Goal: Information Seeking & Learning: Check status

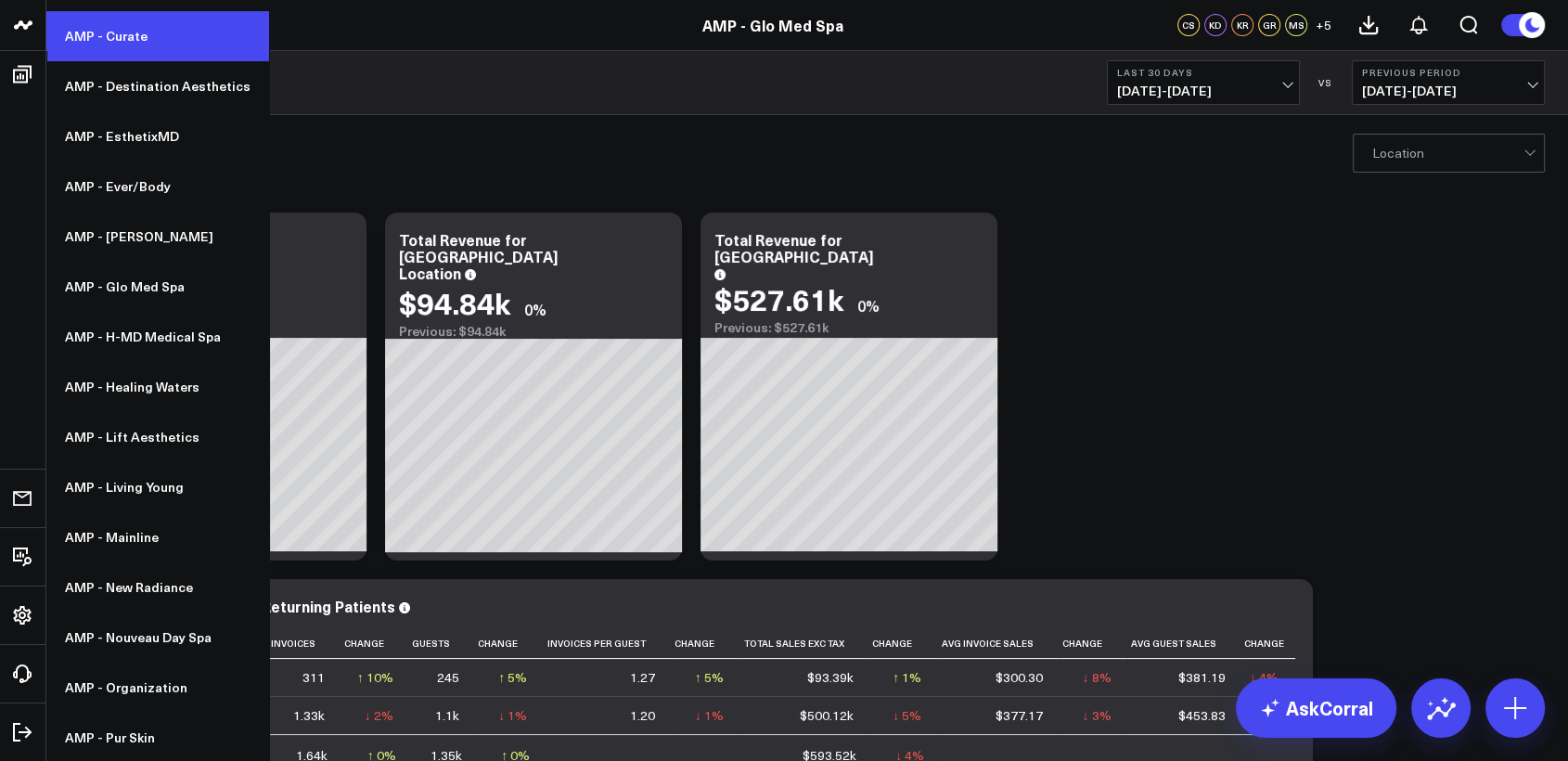
scroll to position [344, 0]
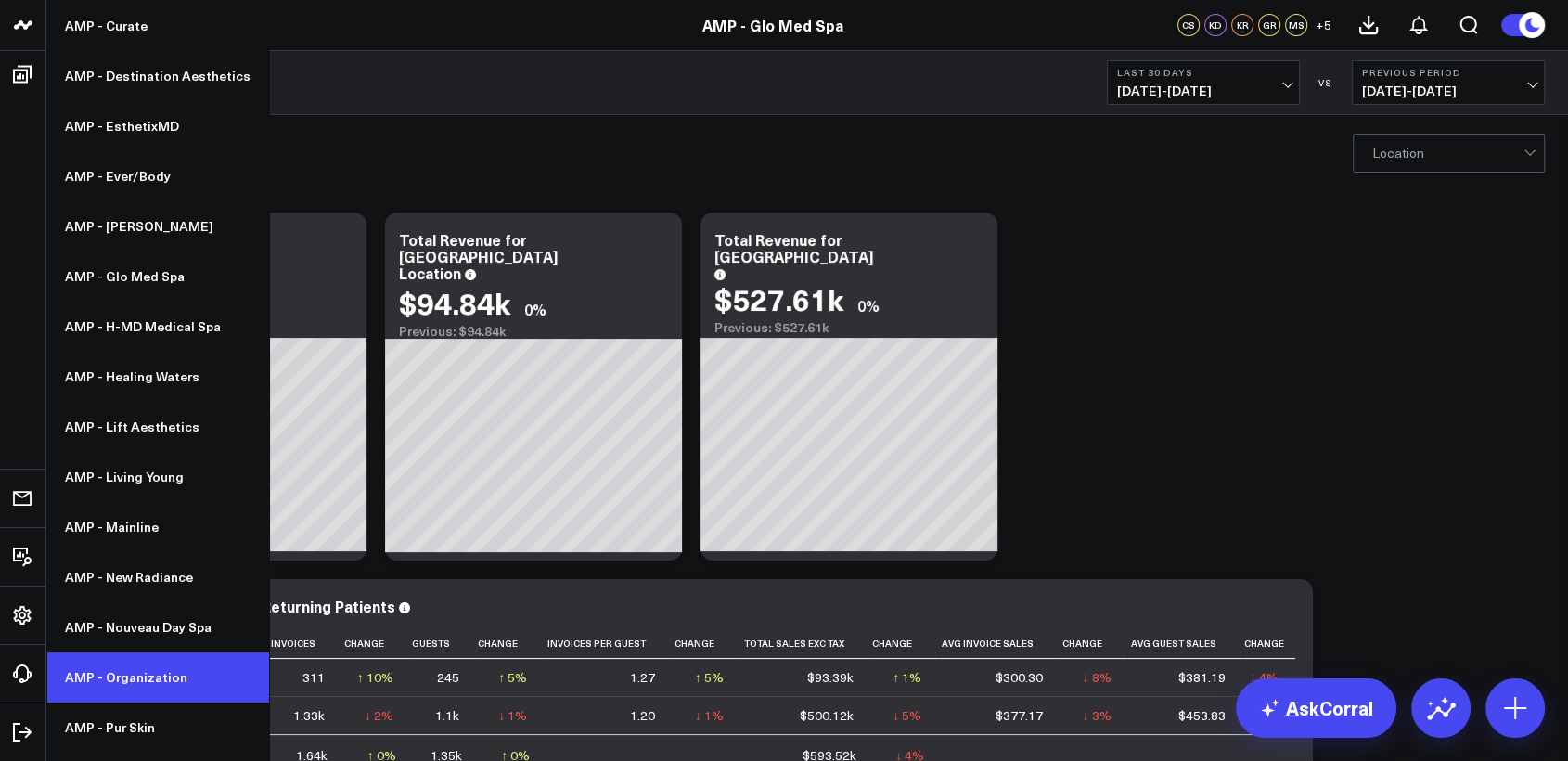
click at [112, 675] on link "AMP - Organization" at bounding box center [158, 677] width 223 height 50
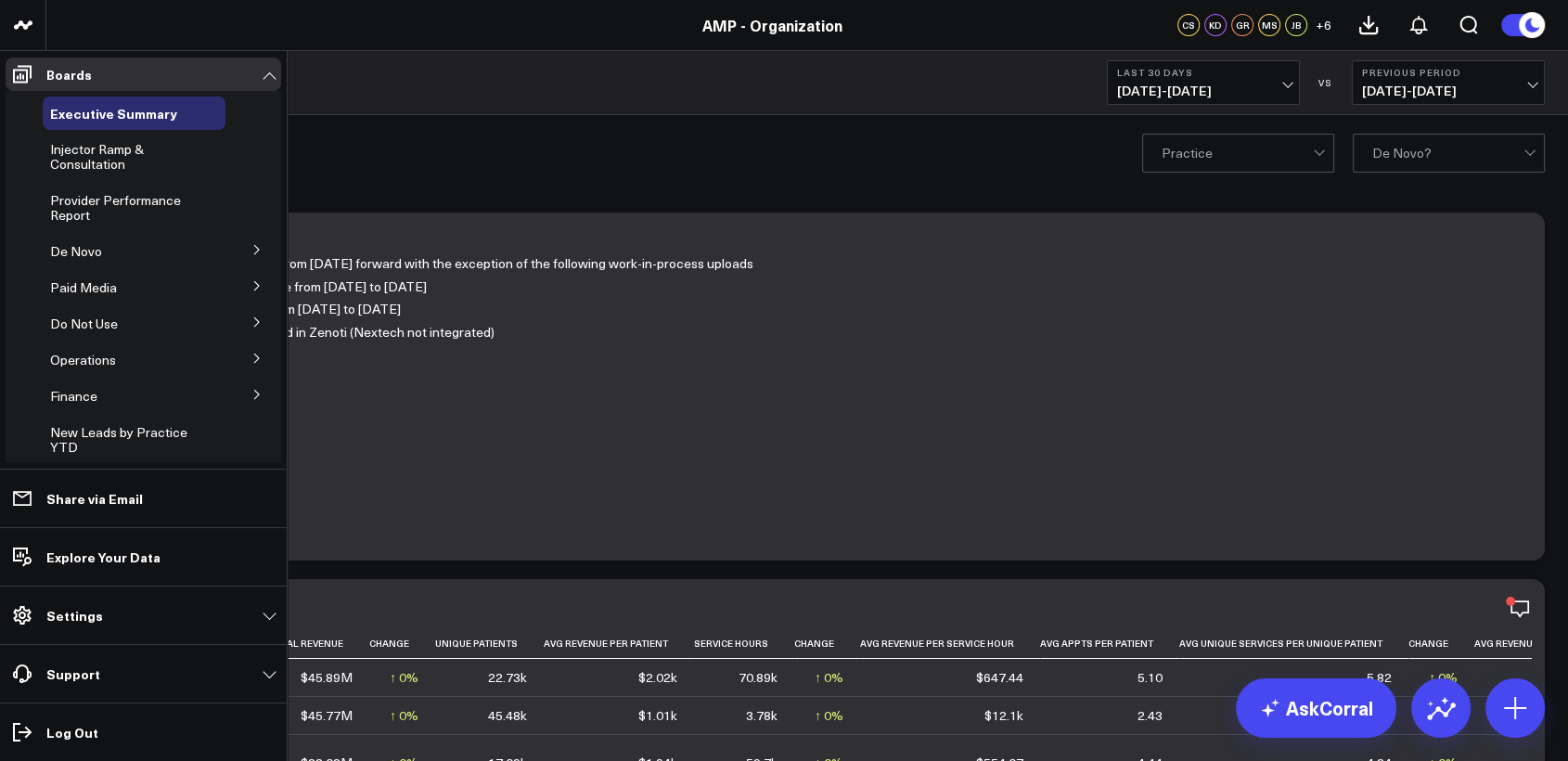
click at [253, 255] on icon at bounding box center [257, 250] width 11 height 11
click at [62, 208] on span "Provider Performance Report" at bounding box center [116, 207] width 131 height 33
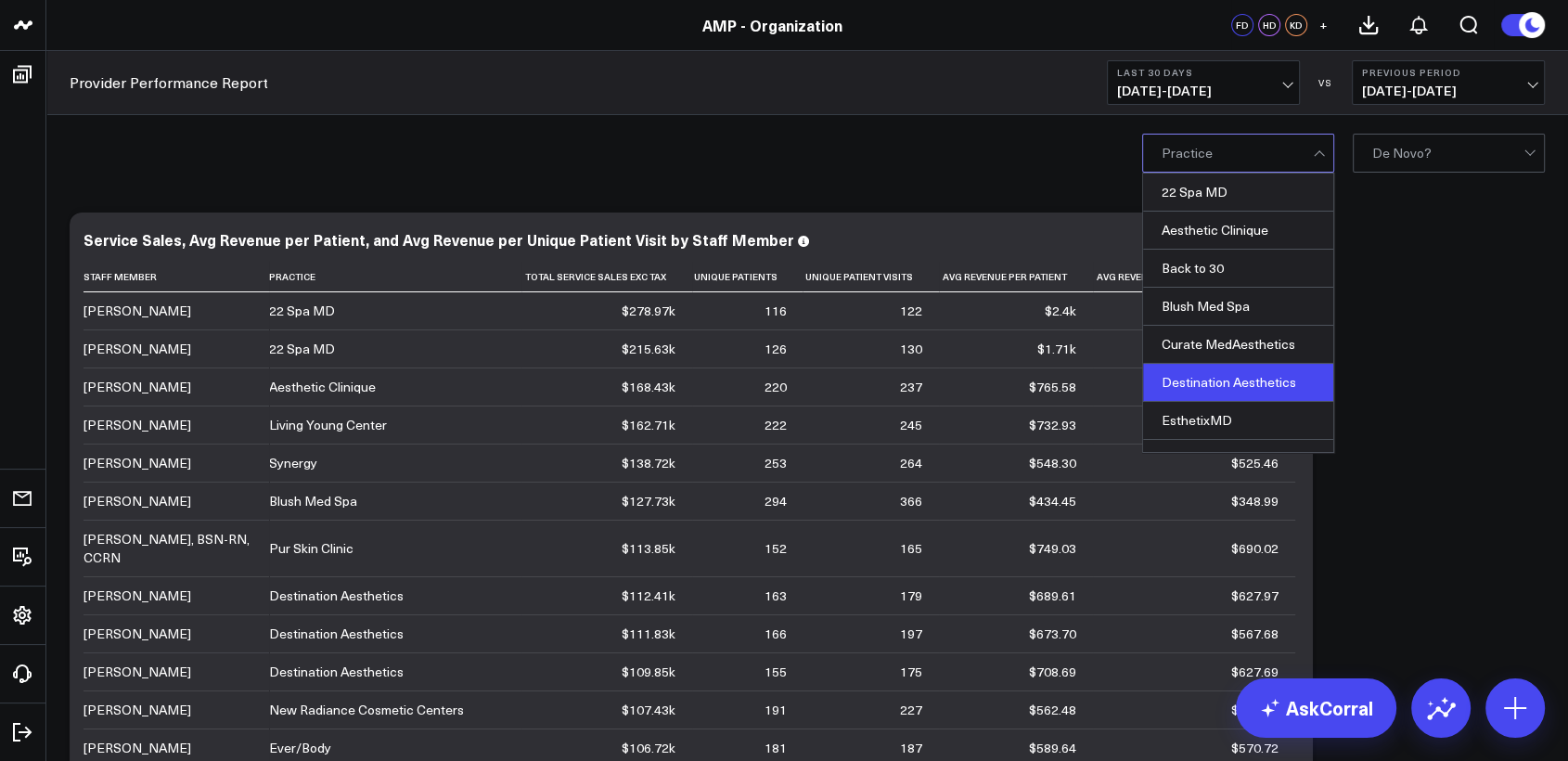
scroll to position [54, 0]
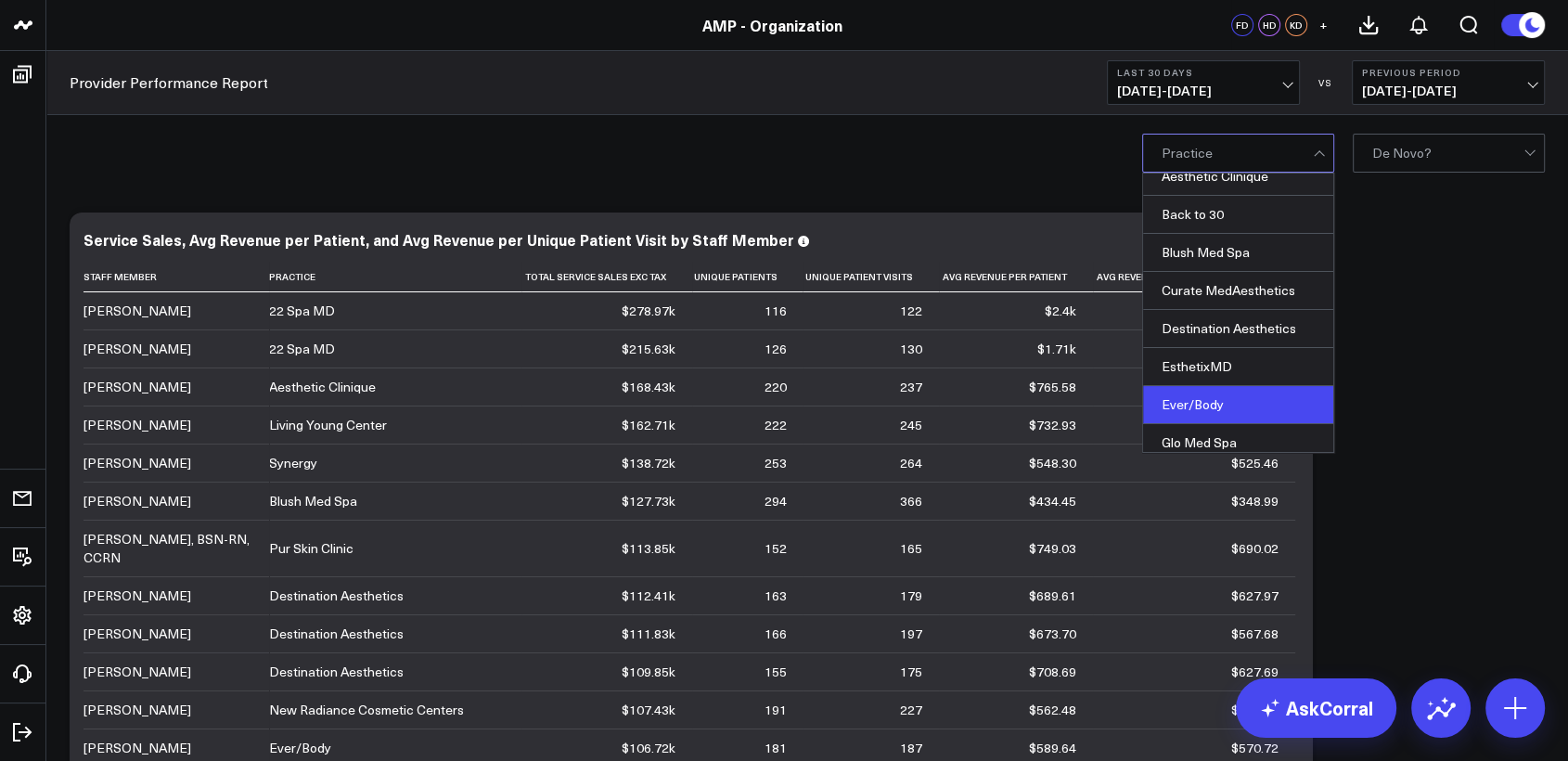
click at [1195, 395] on div "Ever/Body" at bounding box center [1239, 405] width 190 height 38
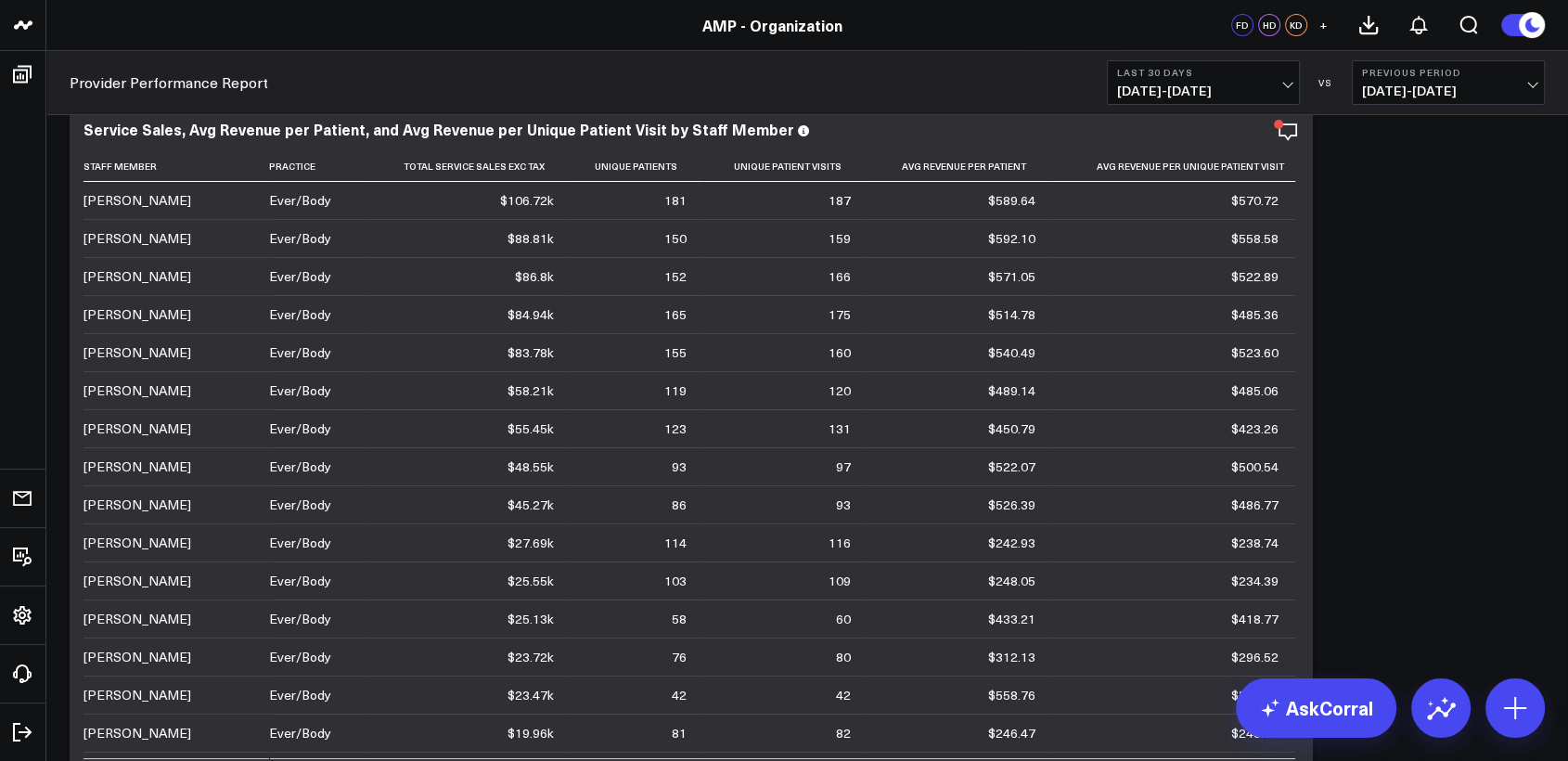
click at [1245, 76] on b "Last 30 Days" at bounding box center [1203, 73] width 173 height 11
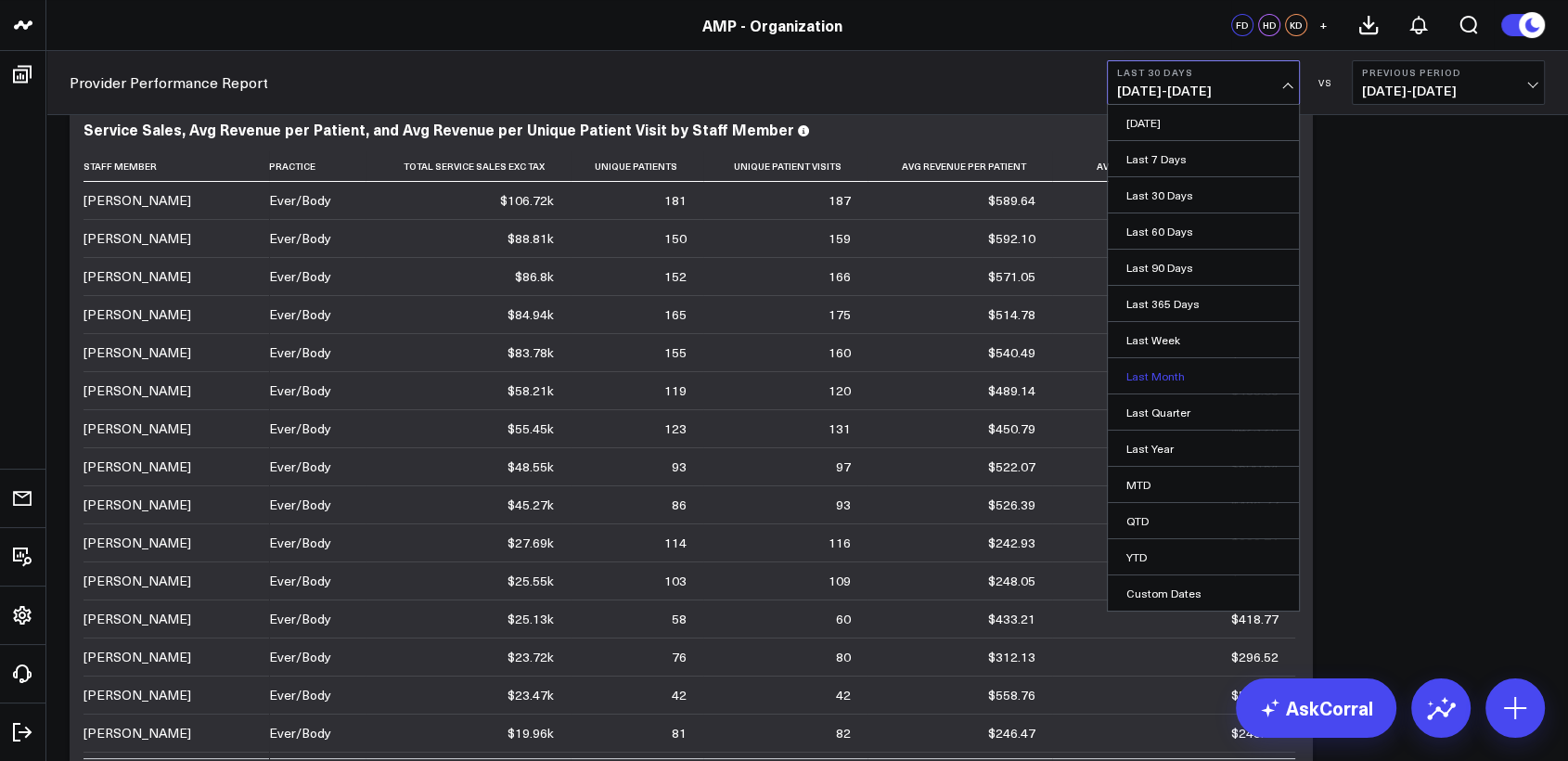
click at [1169, 376] on link "Last Month" at bounding box center [1203, 376] width 191 height 35
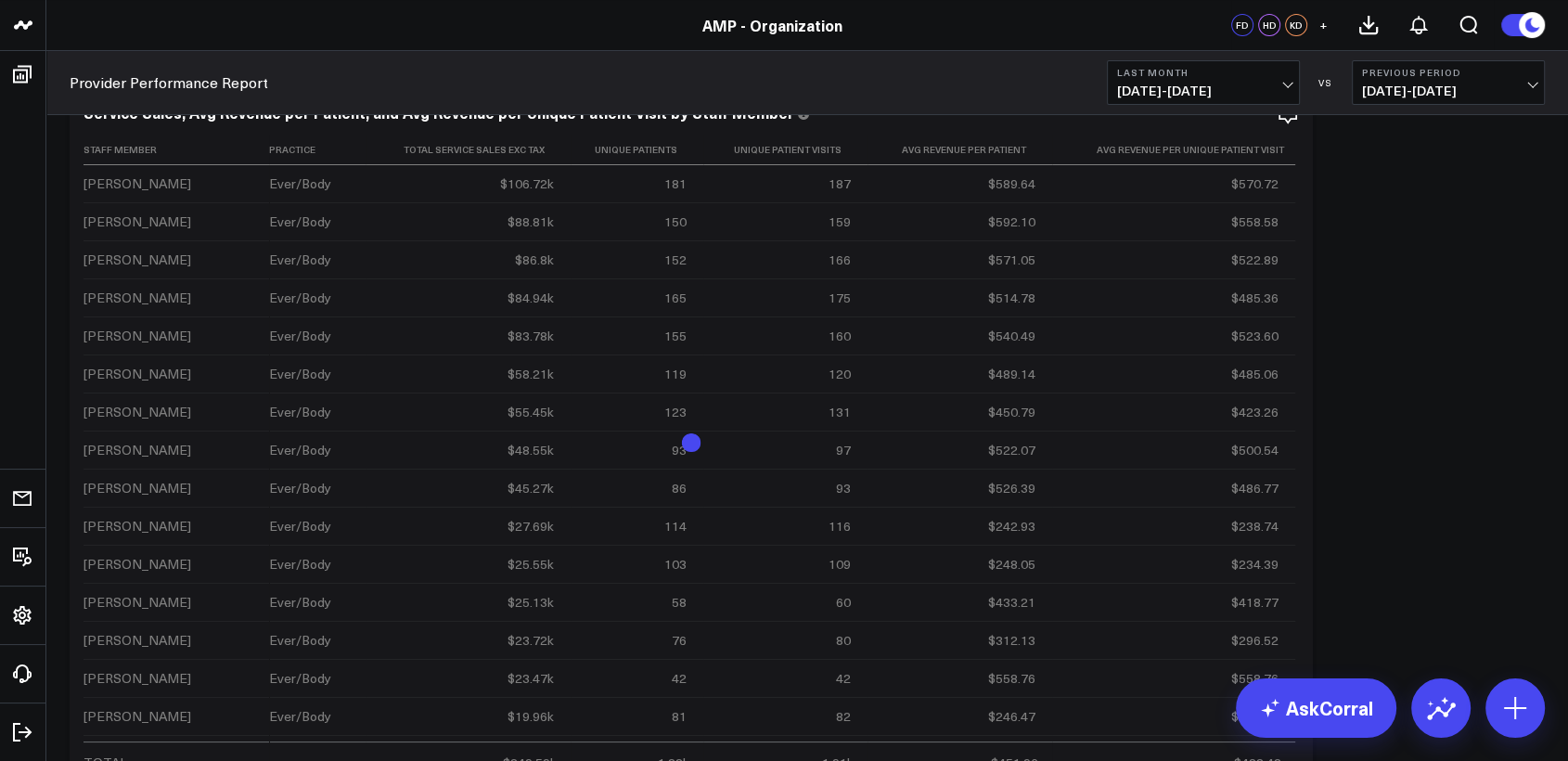
scroll to position [126, 0]
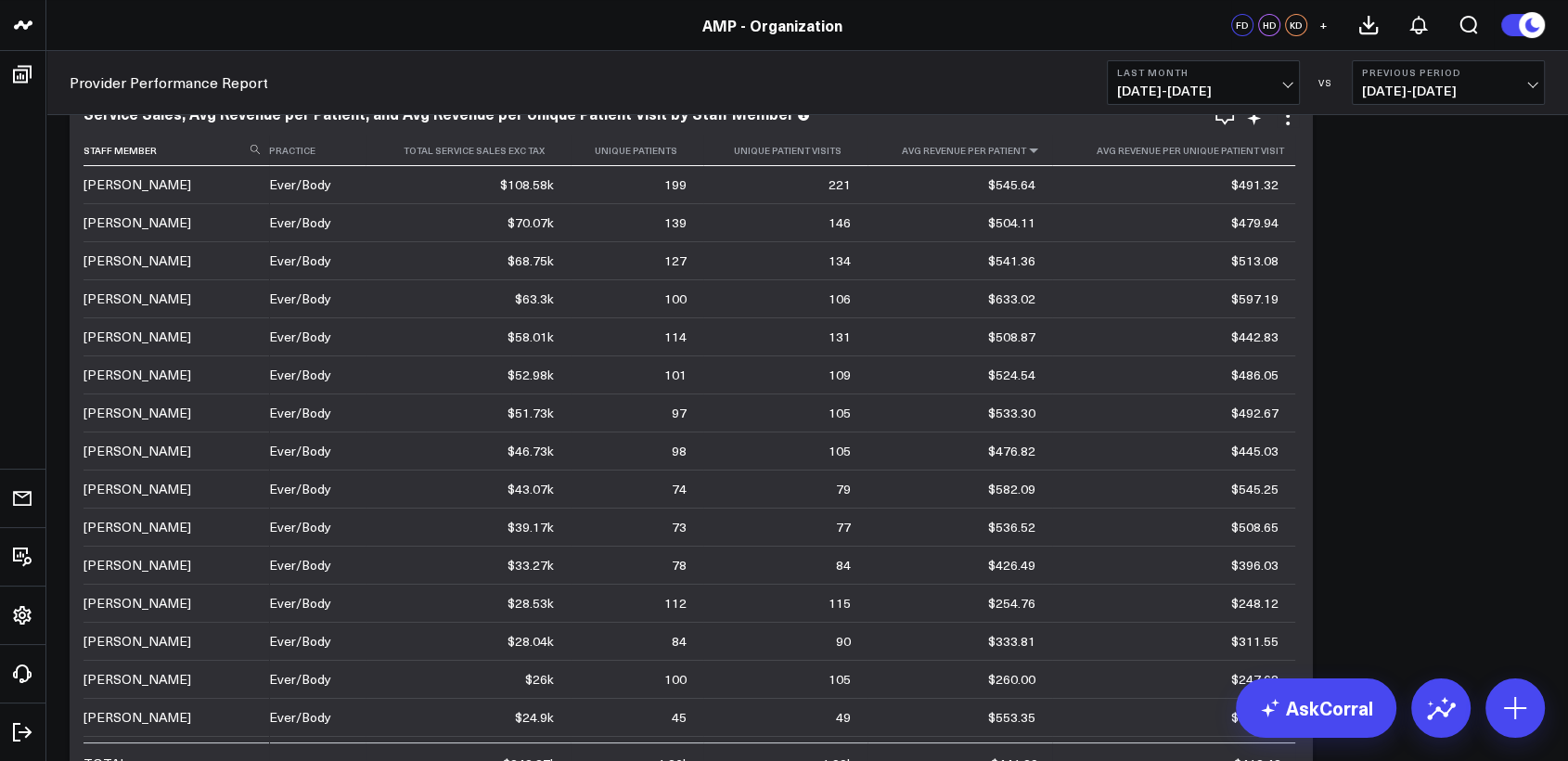
click at [1028, 153] on icon at bounding box center [1034, 150] width 15 height 11
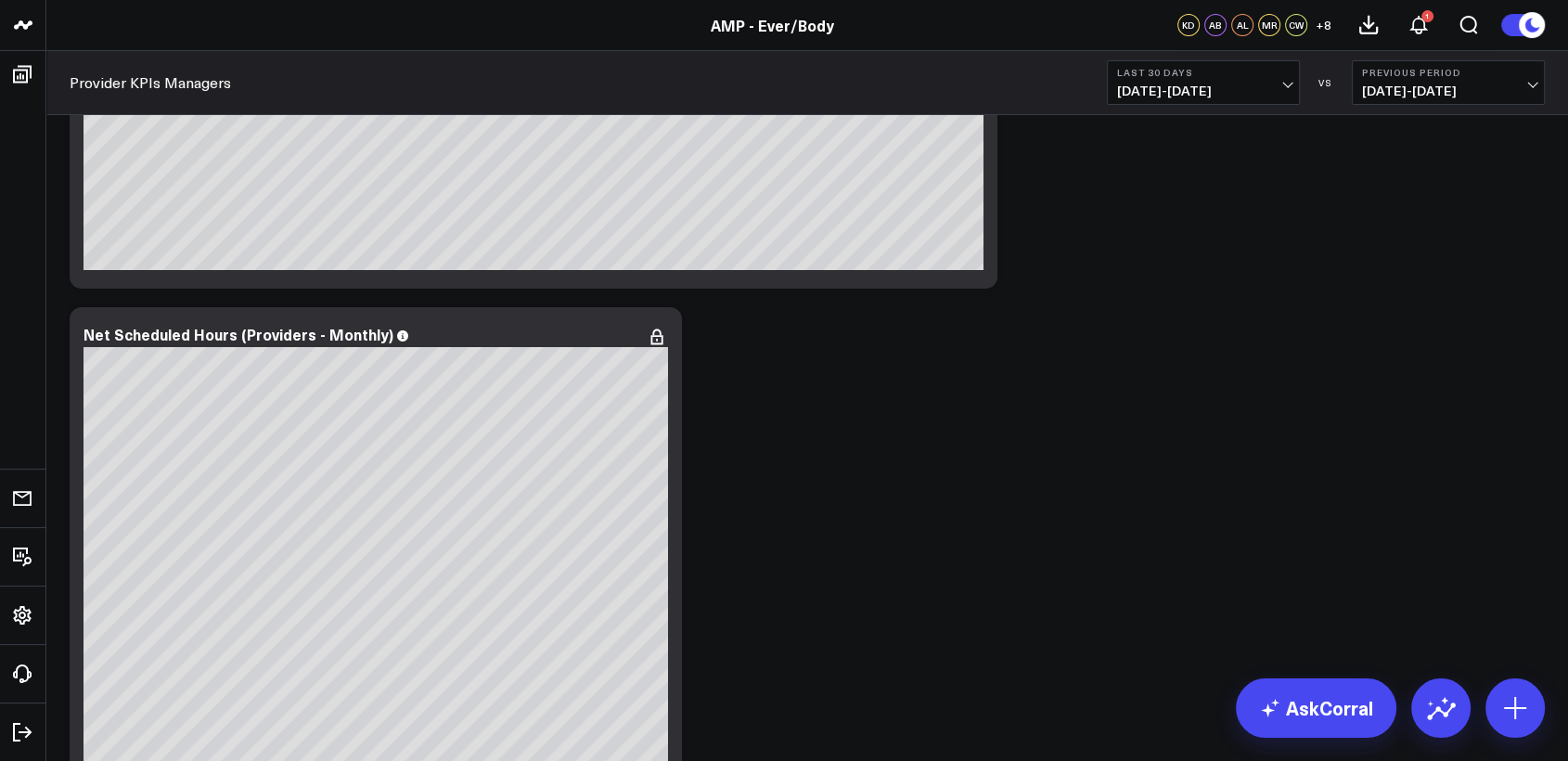
scroll to position [6859, 0]
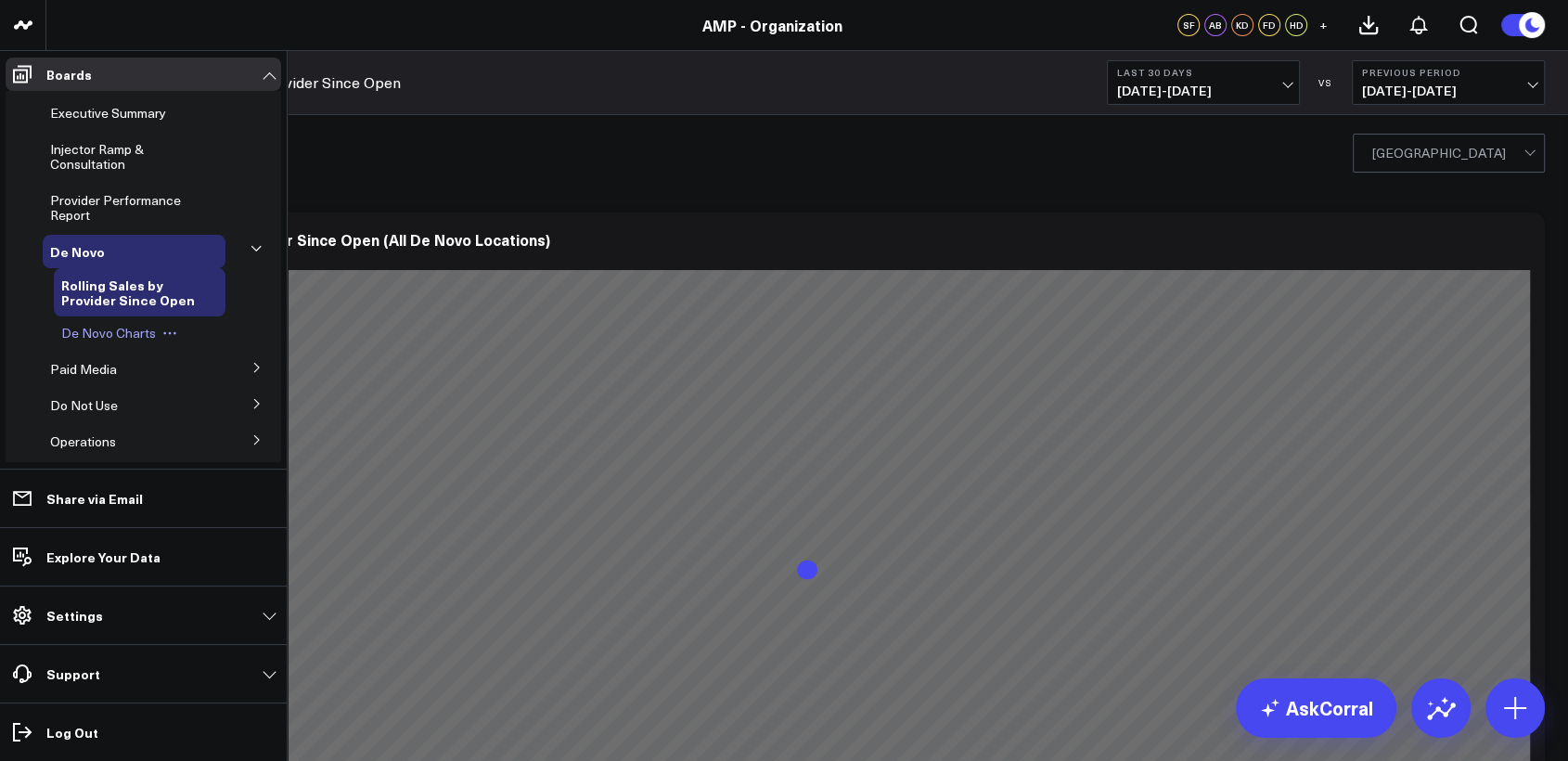
click at [124, 329] on span "De Novo Charts" at bounding box center [108, 332] width 94 height 18
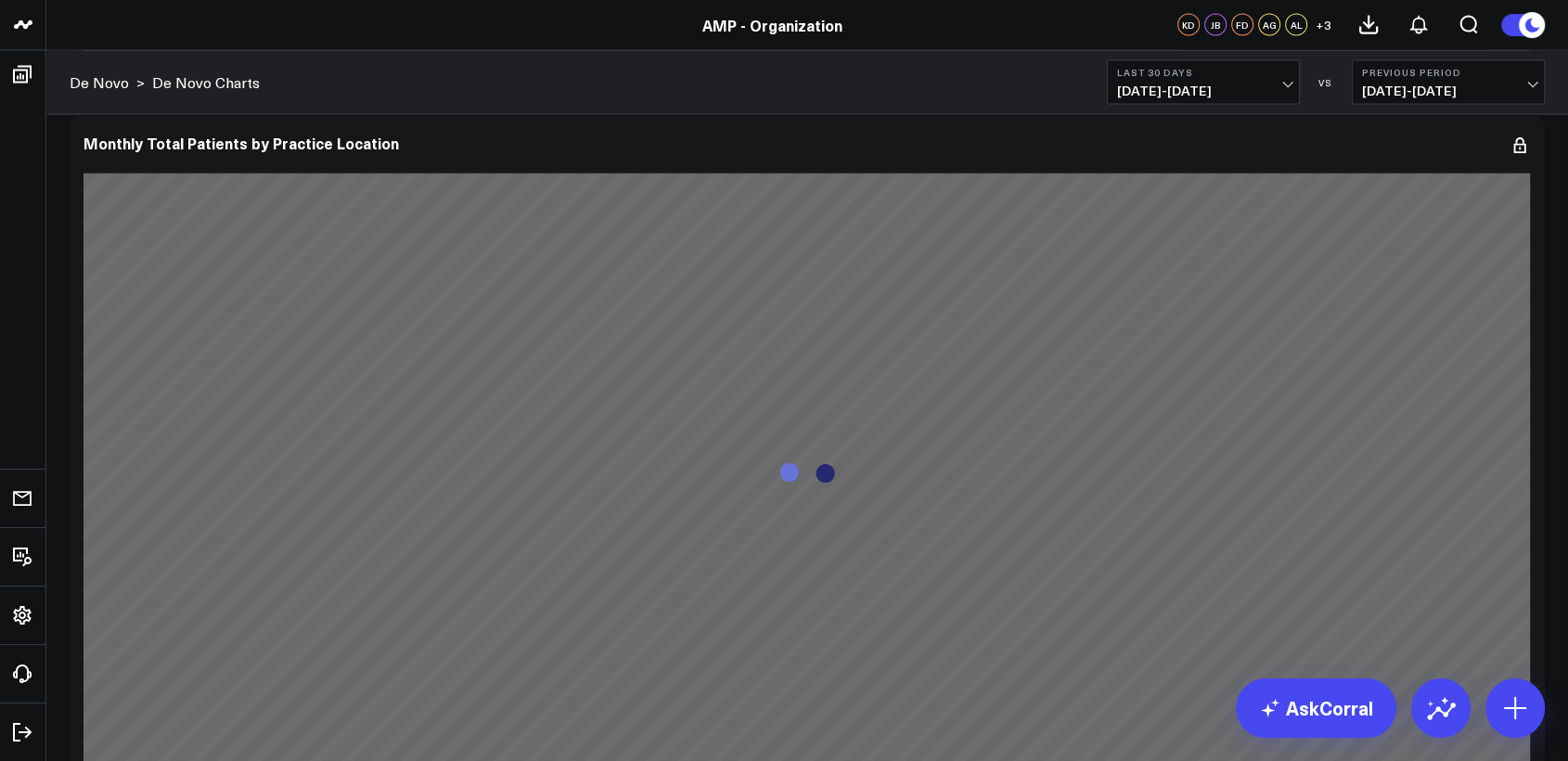
scroll to position [3740, 0]
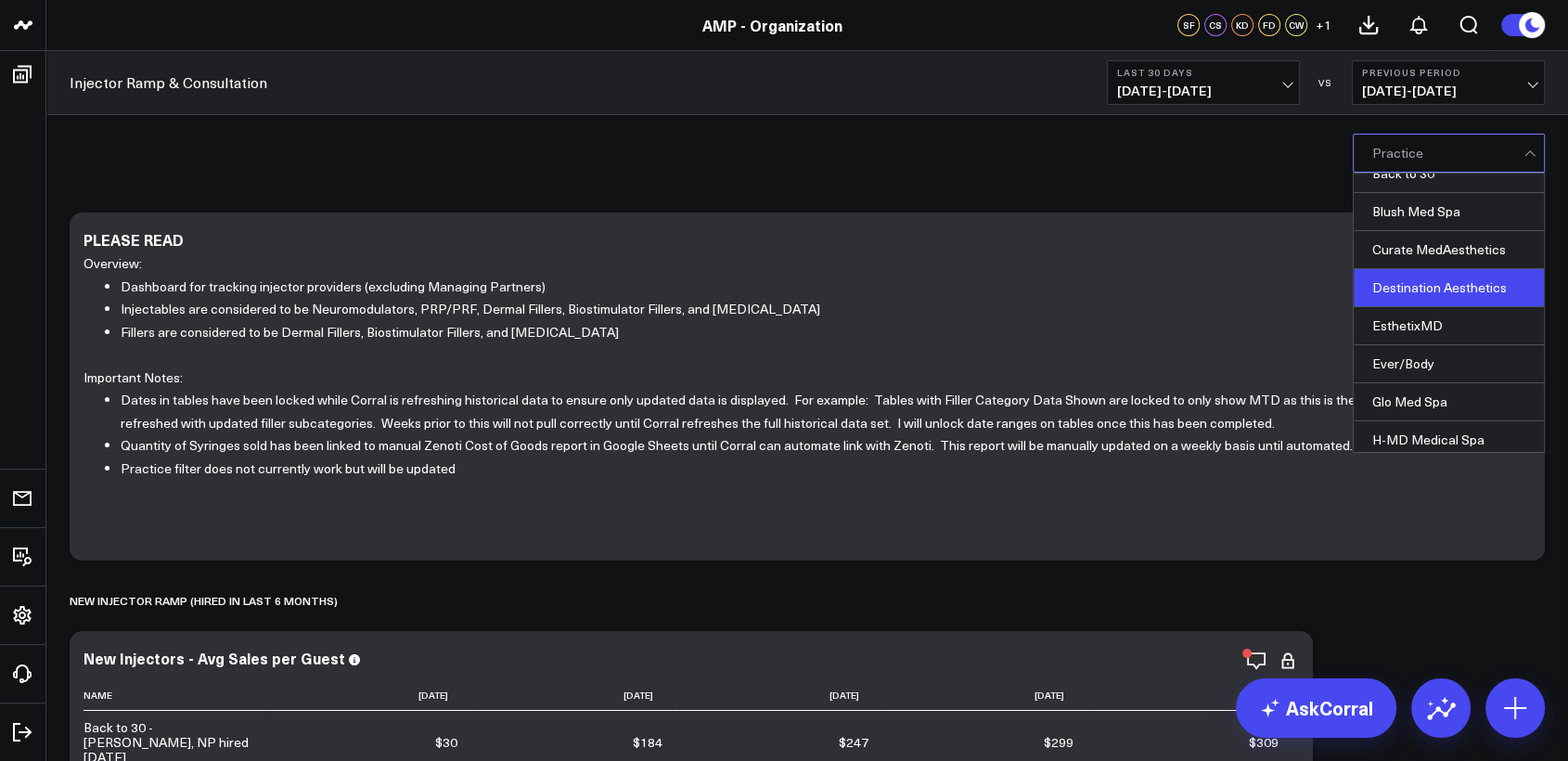
scroll to position [95, 0]
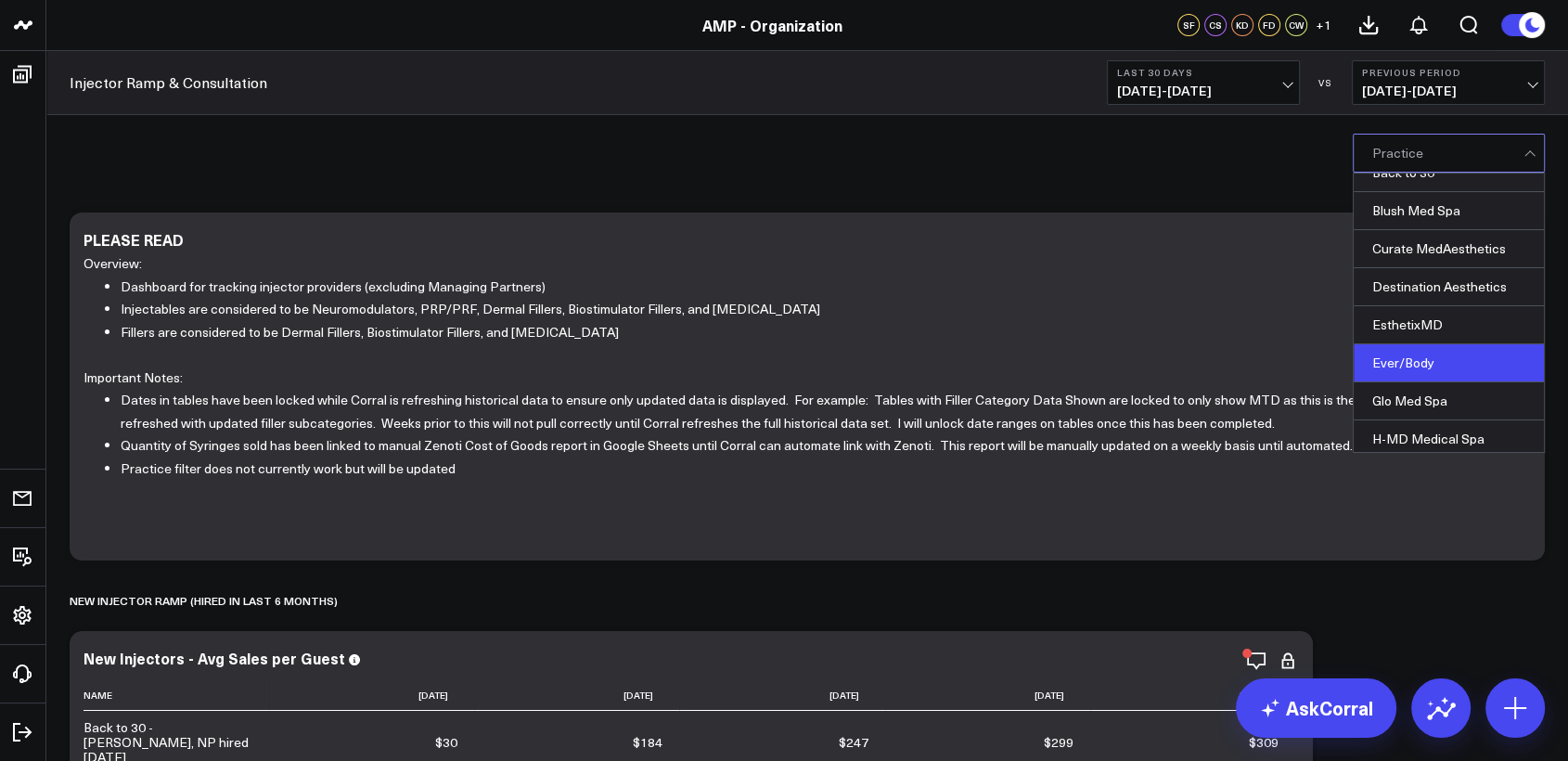
click at [1421, 367] on div "Ever/Body" at bounding box center [1449, 363] width 190 height 38
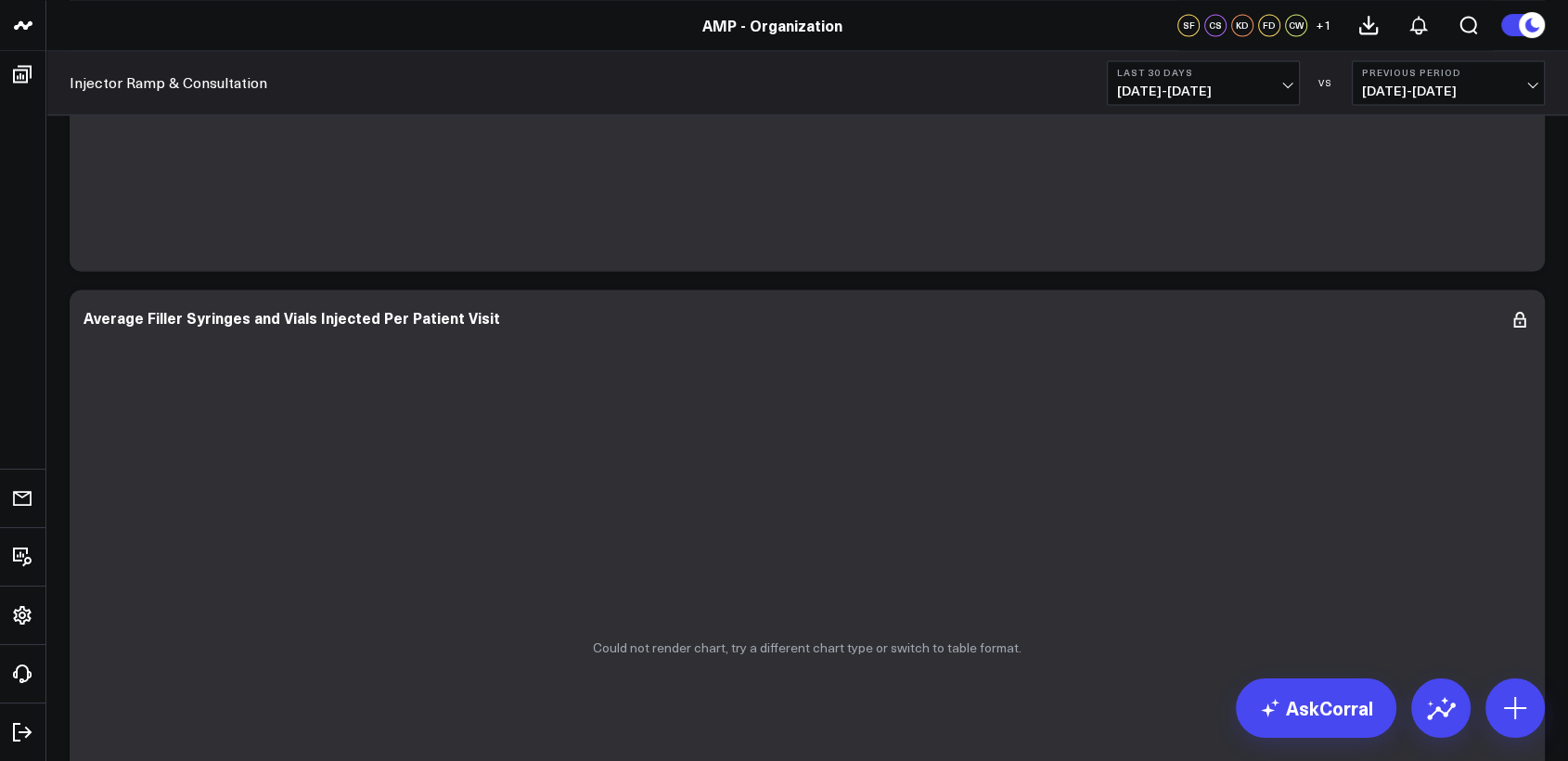
scroll to position [3375, 0]
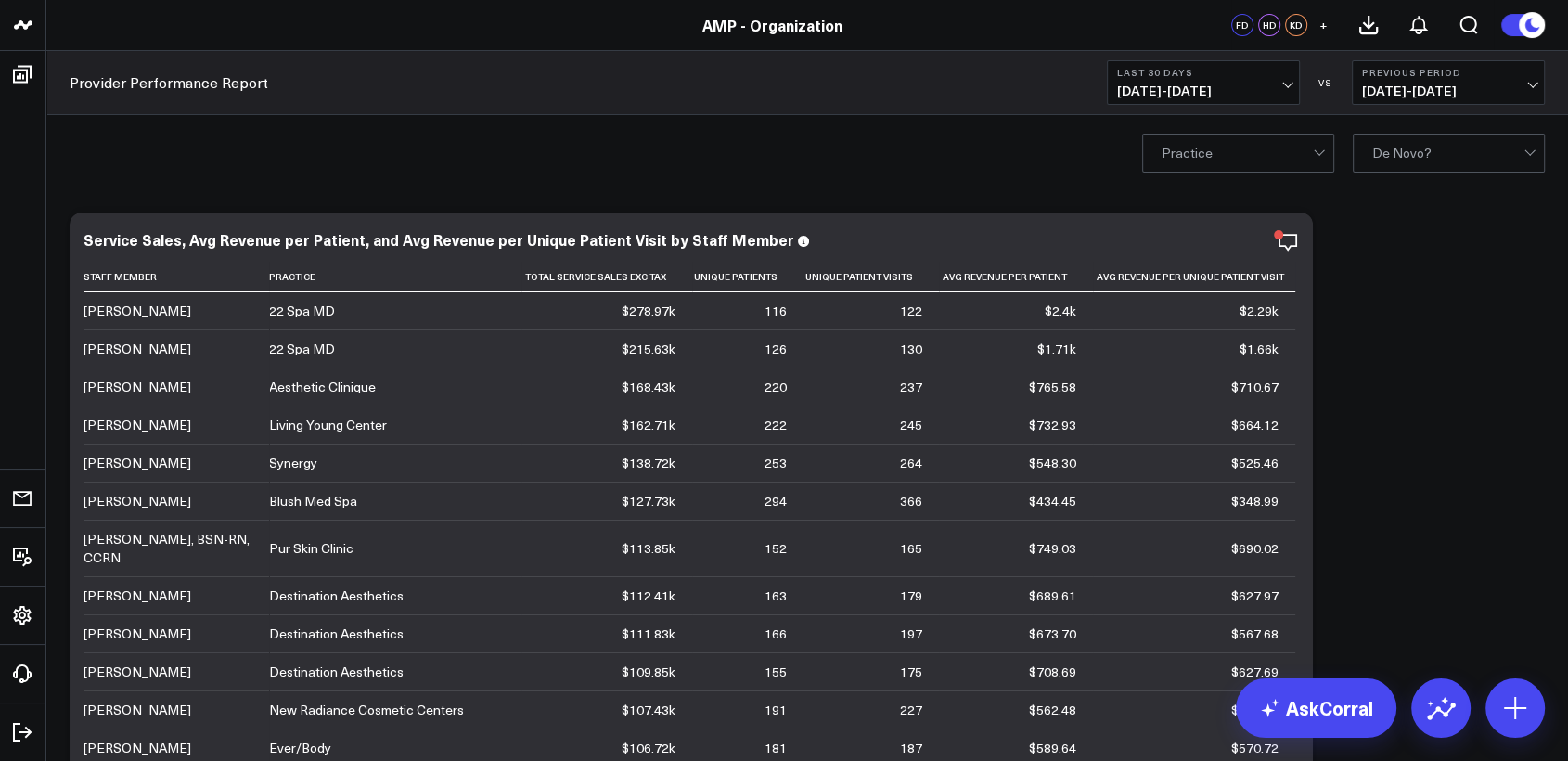
click at [1290, 84] on span "[DATE] - [DATE]" at bounding box center [1203, 91] width 173 height 15
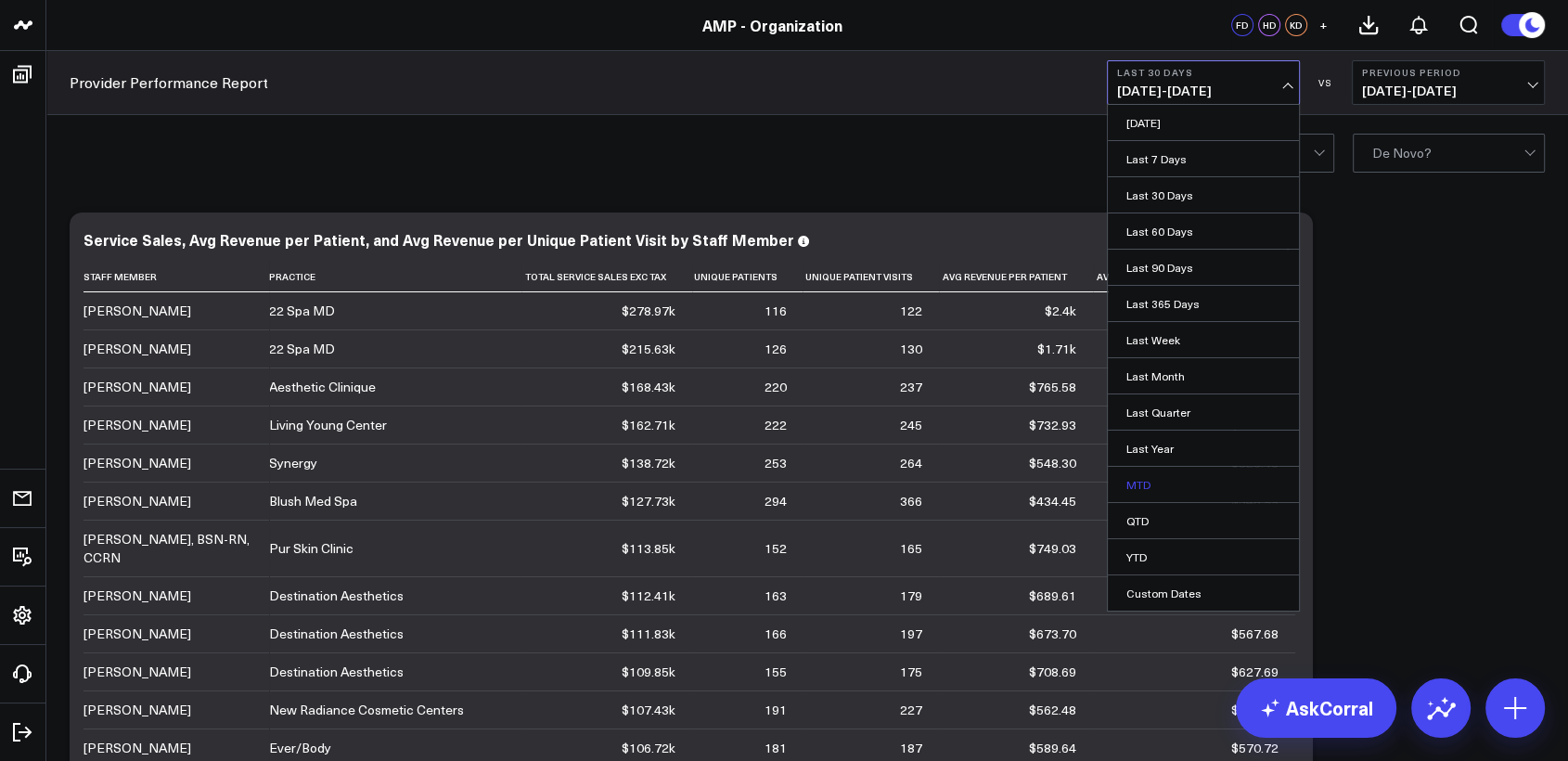
click at [1151, 477] on link "MTD" at bounding box center [1203, 484] width 191 height 35
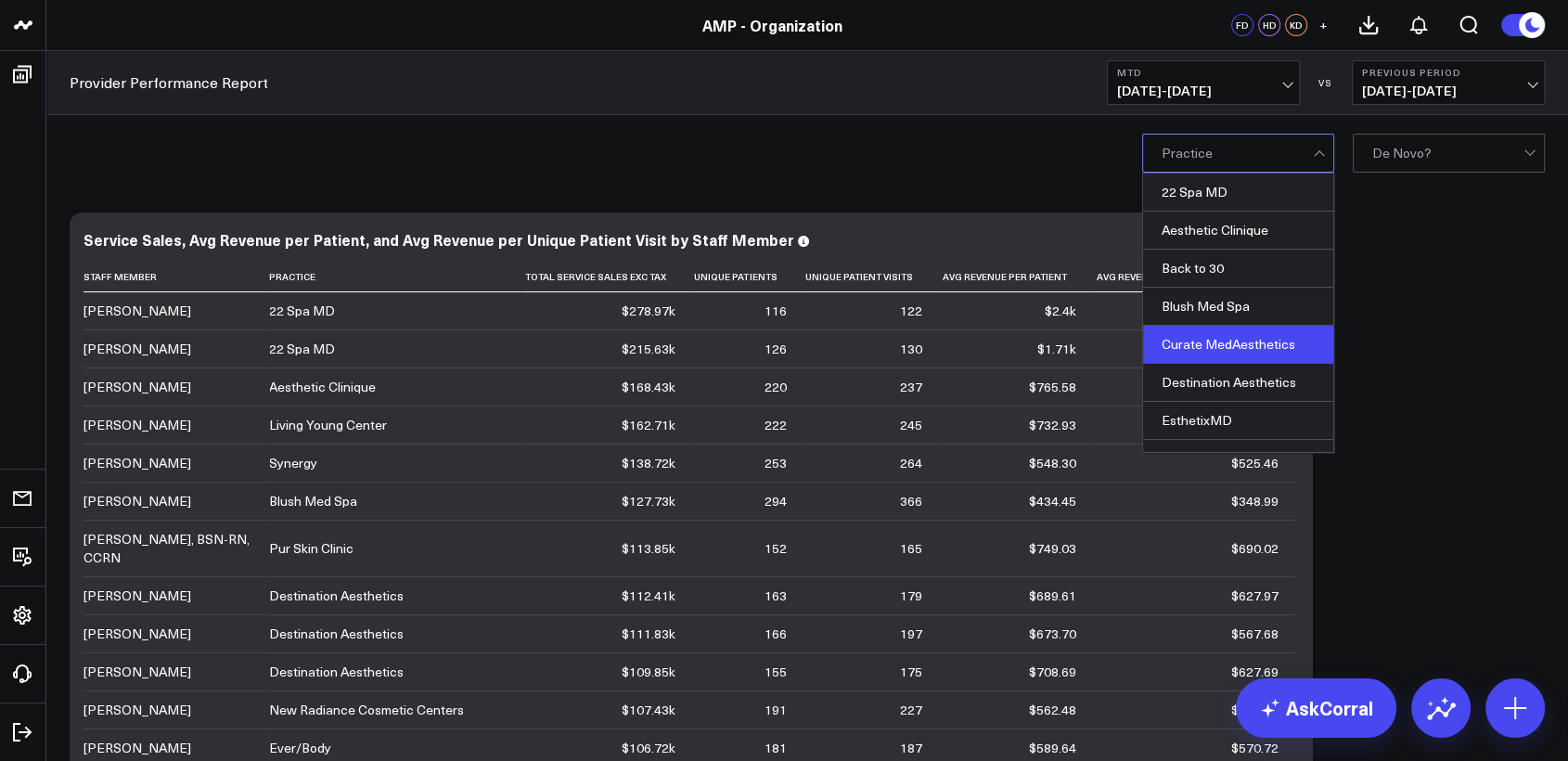
scroll to position [131, 0]
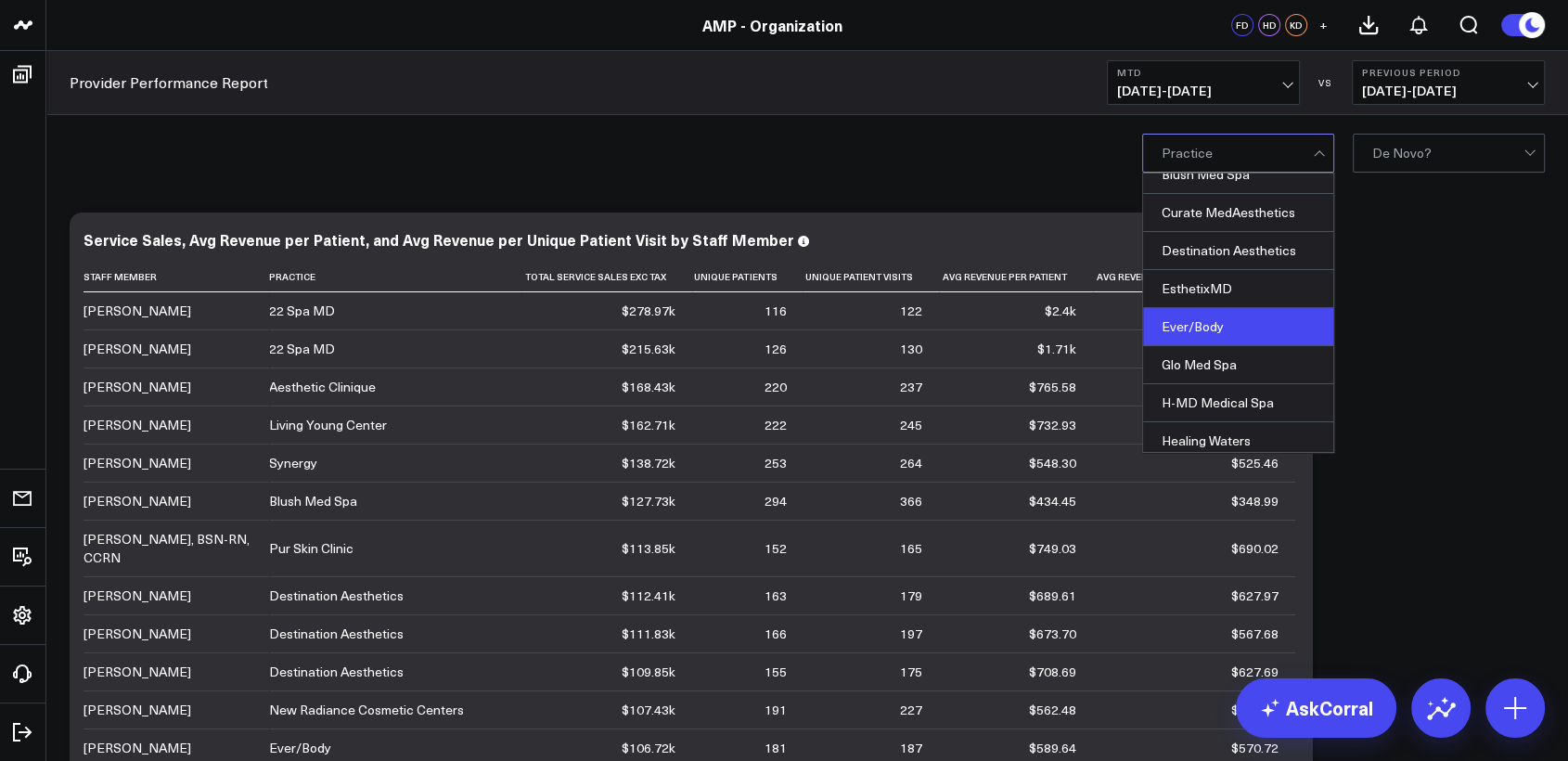
click at [1197, 329] on div "Ever/Body" at bounding box center [1239, 326] width 190 height 38
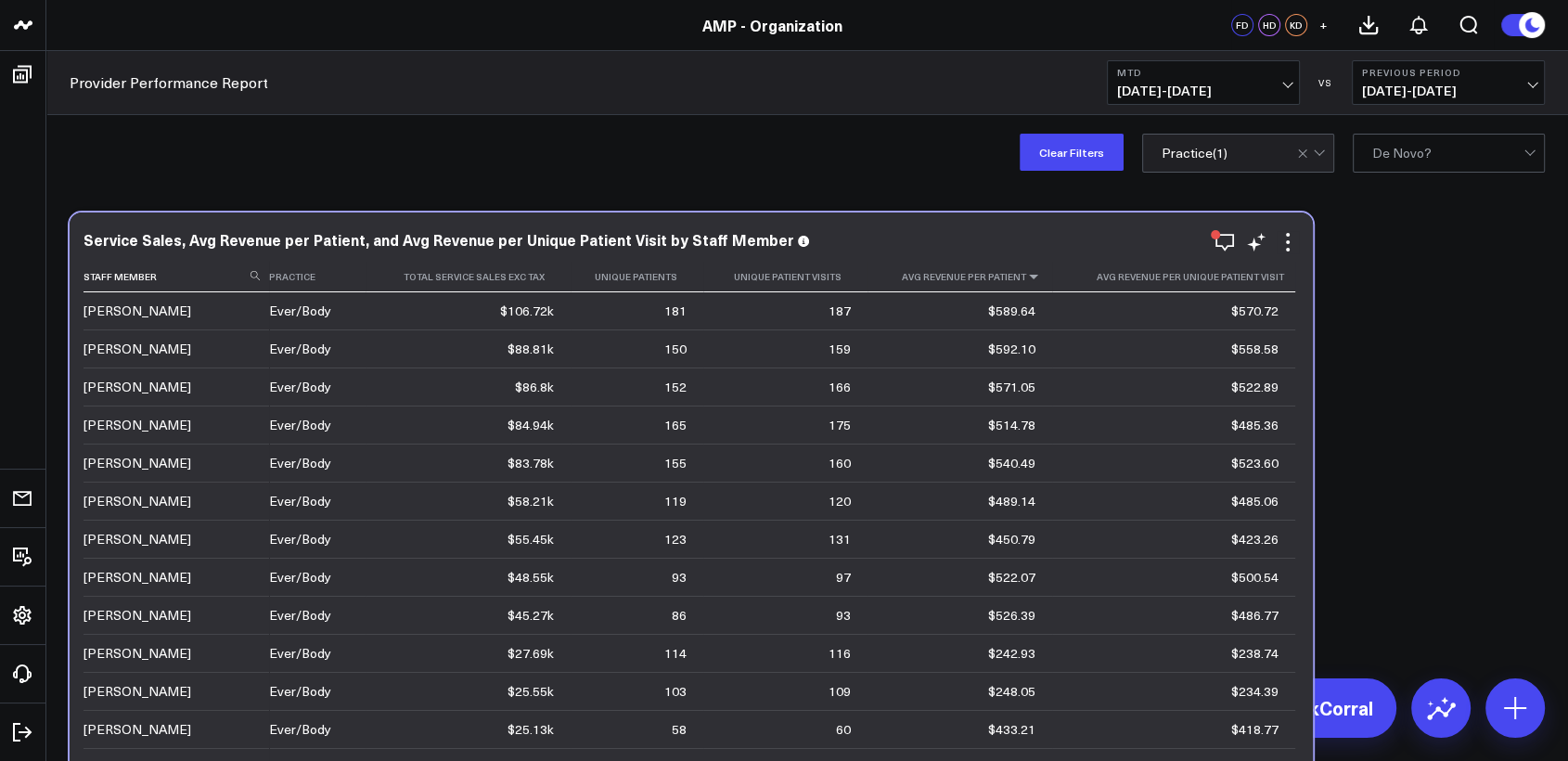
click at [1026, 271] on icon at bounding box center [1034, 276] width 15 height 11
